Goal: Transaction & Acquisition: Purchase product/service

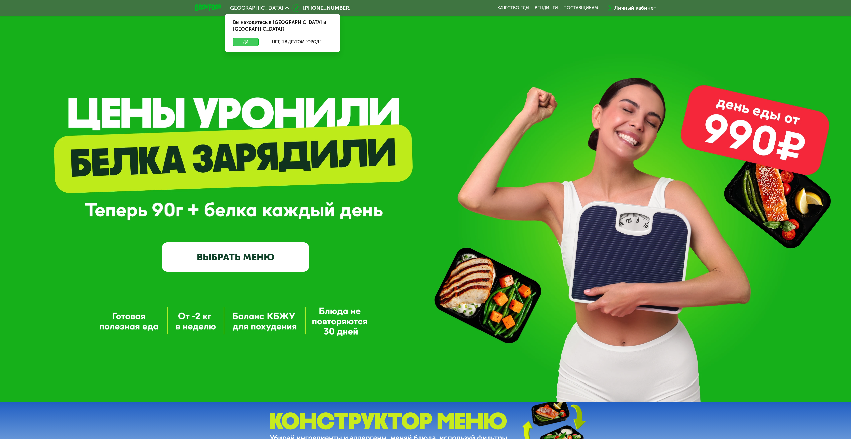
click at [251, 38] on button "Да" at bounding box center [246, 42] width 26 height 8
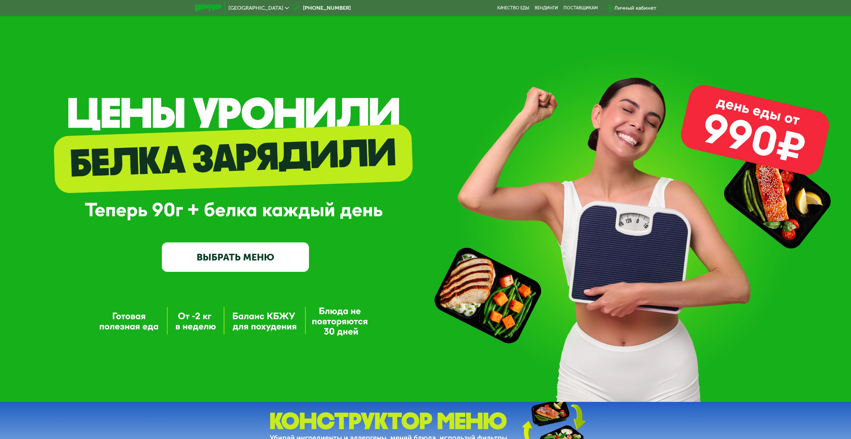
click at [286, 252] on link "ВЫБРАТЬ МЕНЮ" at bounding box center [235, 256] width 147 height 29
click at [276, 258] on link "ВЫБРАТЬ МЕНЮ" at bounding box center [235, 256] width 147 height 29
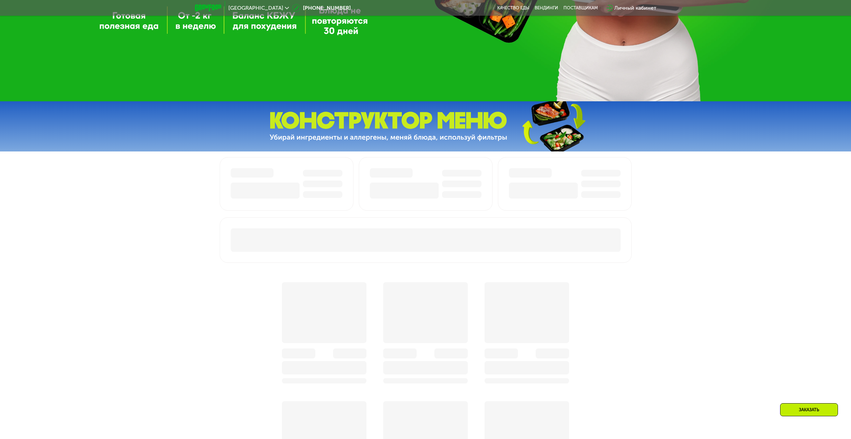
scroll to position [301, 0]
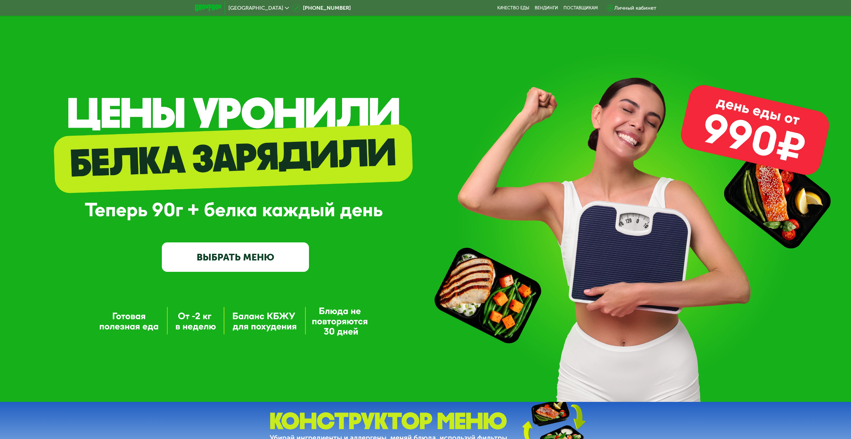
click at [274, 257] on link "ВЫБРАТЬ МЕНЮ" at bounding box center [235, 256] width 147 height 29
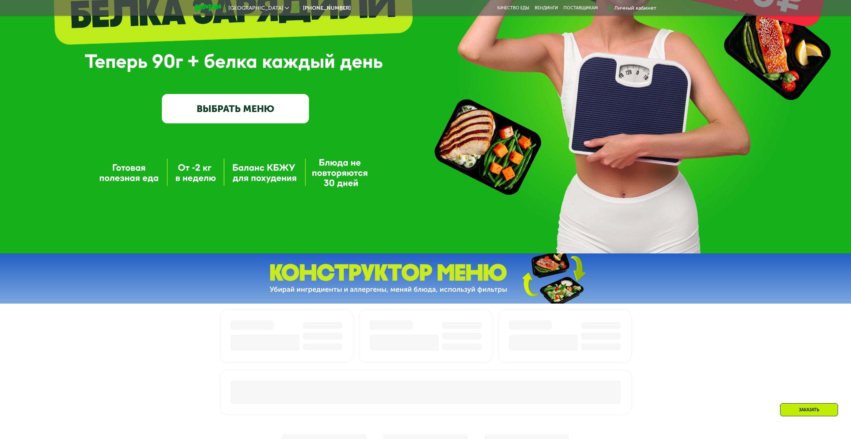
scroll to position [134, 0]
